Goal: Information Seeking & Learning: Learn about a topic

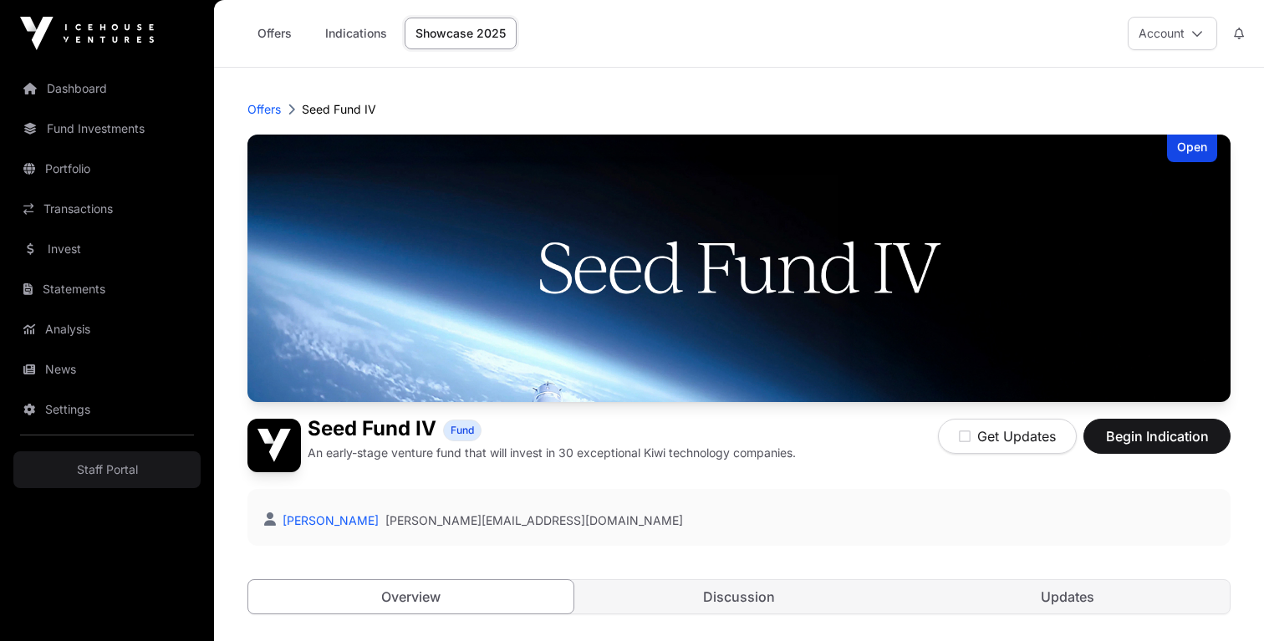
scroll to position [5, 0]
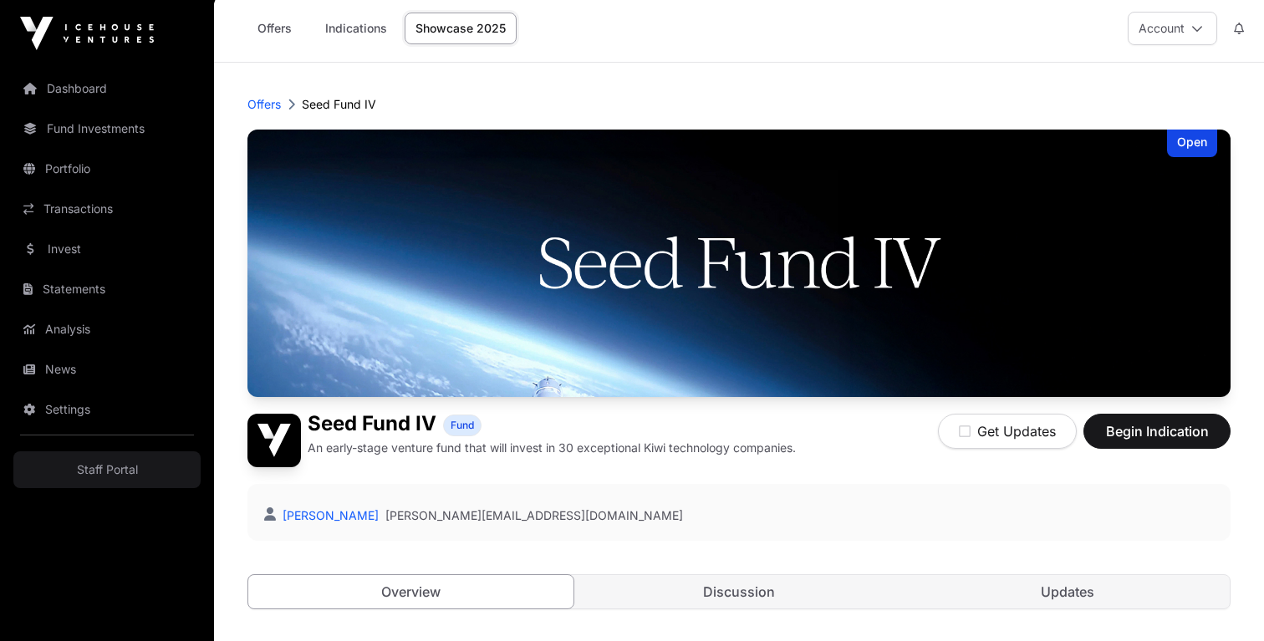
drag, startPoint x: 880, startPoint y: 53, endPoint x: 1104, endPoint y: 2, distance: 229.7
click at [880, 53] on div "Offers Indications Showcase 2025 Account" at bounding box center [739, 28] width 1030 height 67
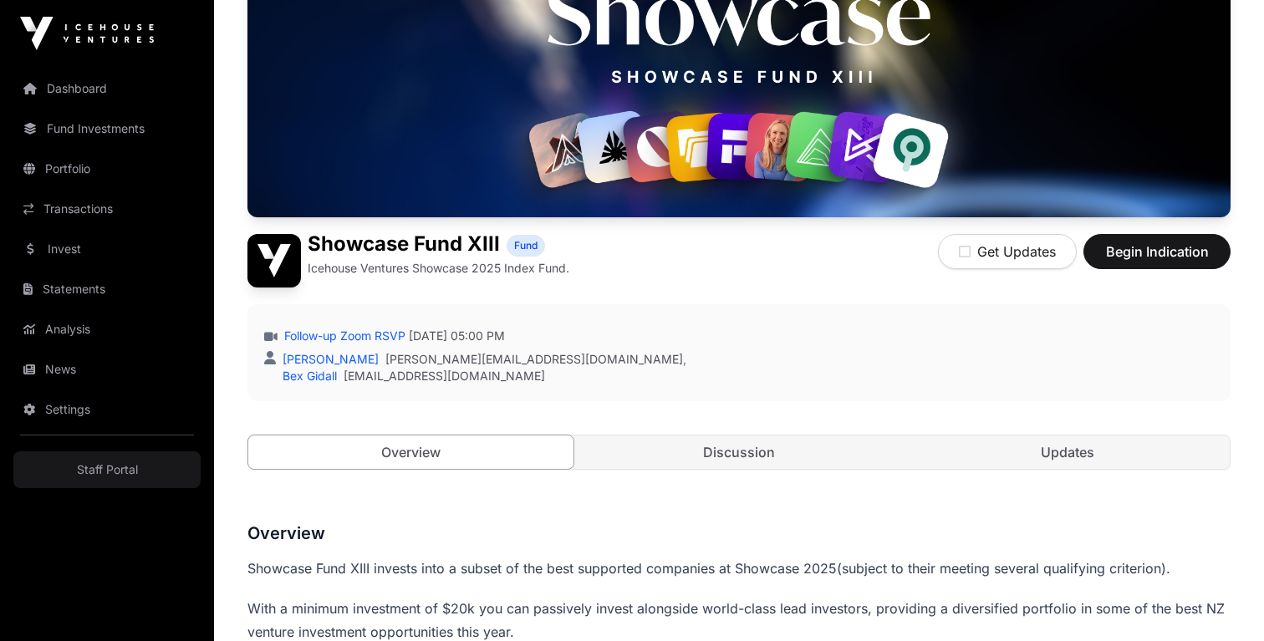
scroll to position [248, 0]
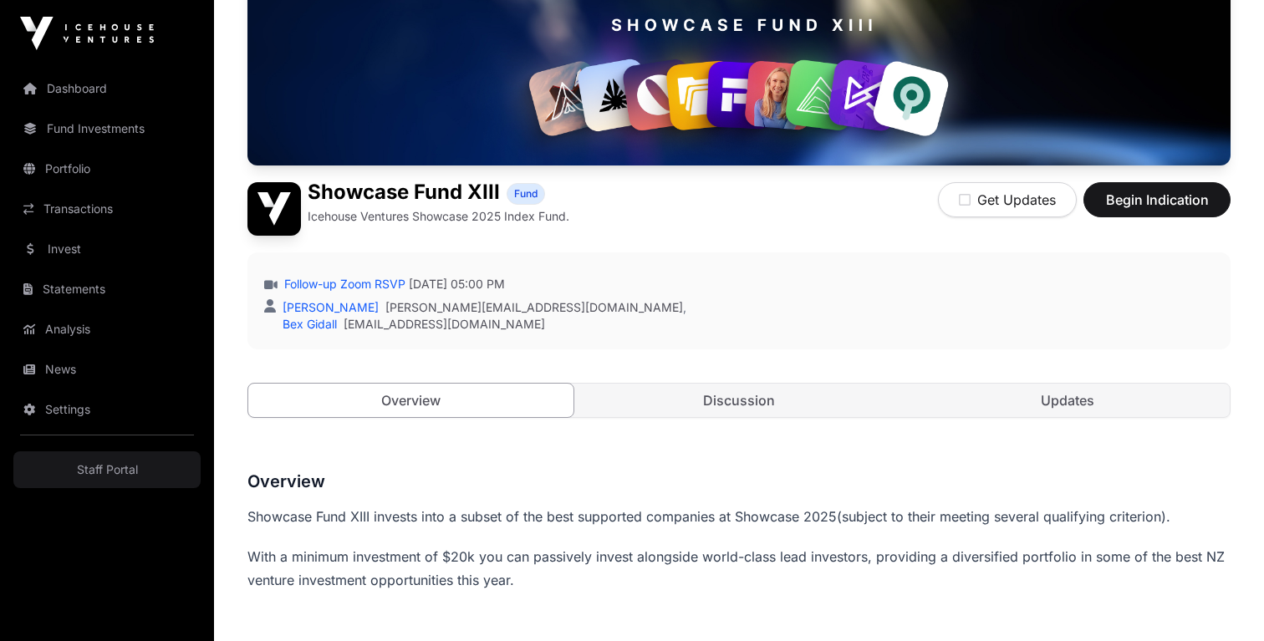
click at [822, 274] on div "Follow-up Zoom RSVP Wednesday 24 September 2025 05:00 PM Mason Bleakley mason@i…" at bounding box center [738, 300] width 983 height 97
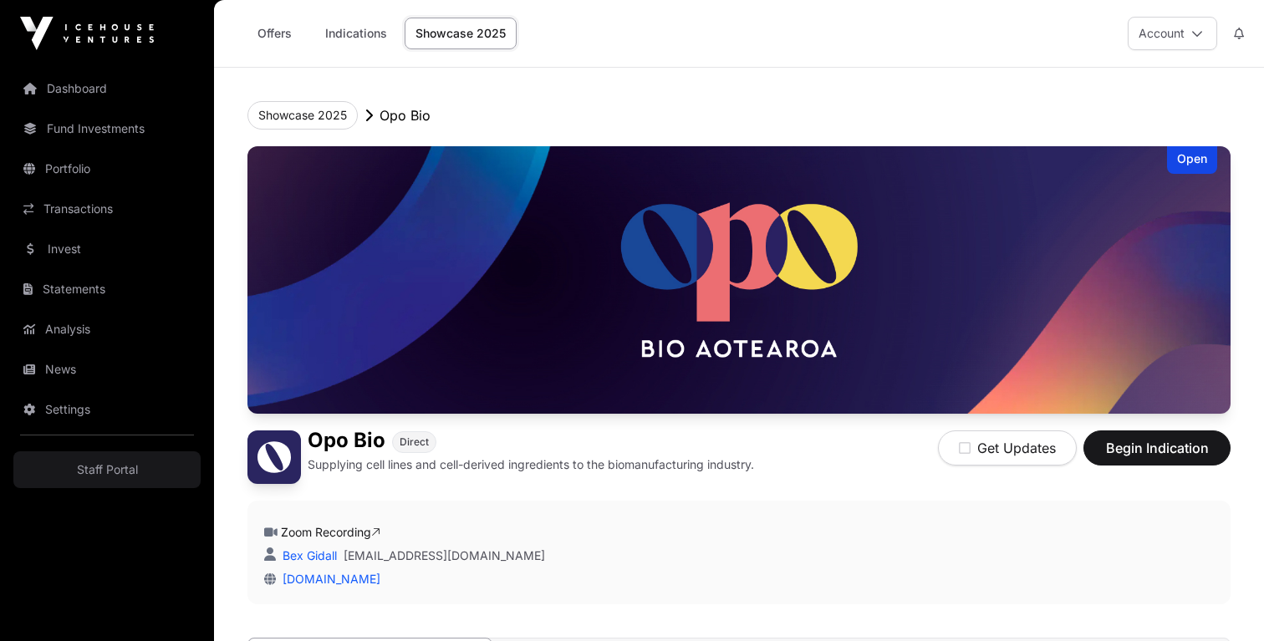
click at [786, 95] on header "Showcase 2025 Opo Bio Open Opo Bio Direct Supplying cell lines and cell-derived…" at bounding box center [738, 387] width 983 height 639
